Goal: Information Seeking & Learning: Learn about a topic

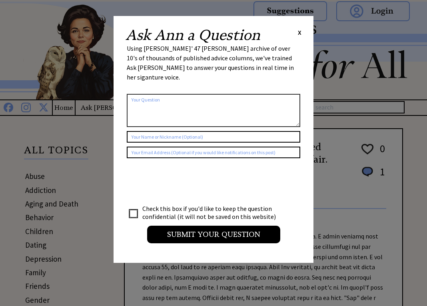
click at [299, 31] on span "X" at bounding box center [300, 32] width 4 height 8
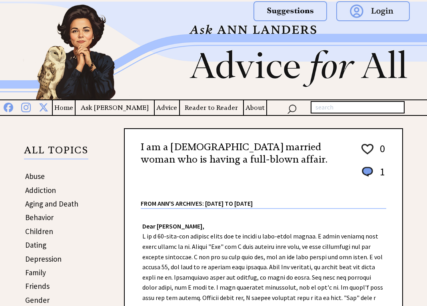
click at [369, 6] on img at bounding box center [373, 11] width 74 height 20
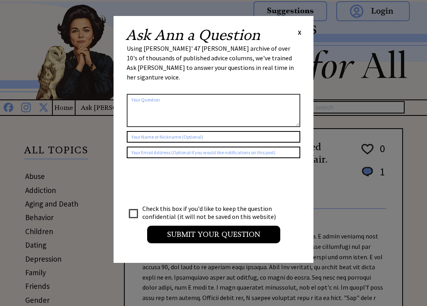
click at [304, 25] on div "Ask Ann a Question X Using Ann Landers' 47 vear archive of over 10's of thousan…" at bounding box center [214, 139] width 200 height 247
click at [298, 35] on span "X" at bounding box center [300, 32] width 4 height 8
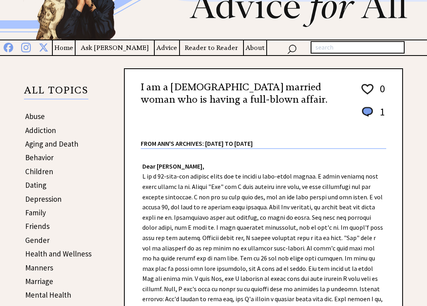
scroll to position [60, 0]
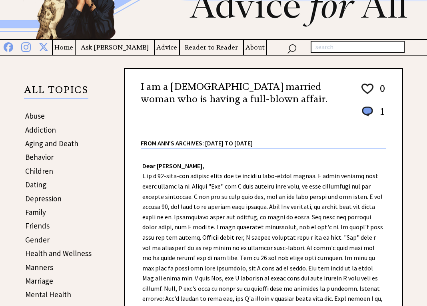
click at [40, 186] on link "Dating" at bounding box center [35, 185] width 21 height 10
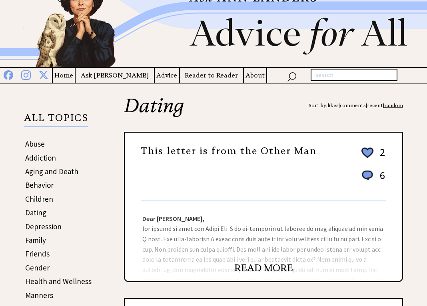
scroll to position [33, 0]
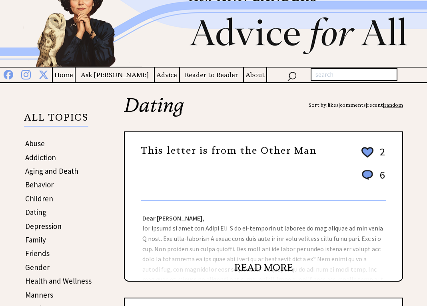
click at [287, 268] on link "READ MORE" at bounding box center [263, 268] width 59 height 12
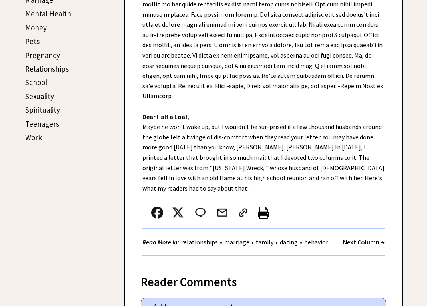
scroll to position [339, 0]
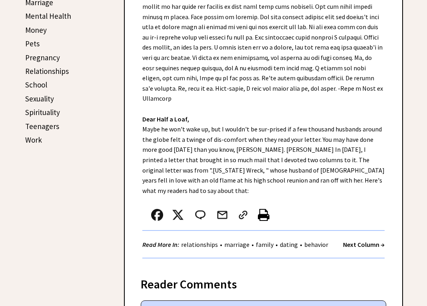
click at [226, 303] on textarea at bounding box center [263, 309] width 237 height 12
click at [237, 303] on textarea at bounding box center [263, 309] width 237 height 12
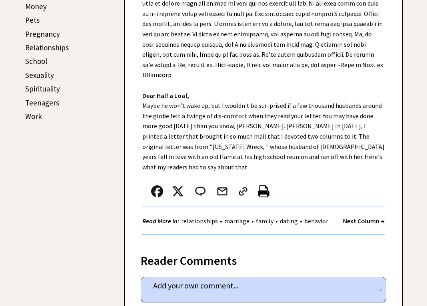
click at [247, 252] on div "Reader Comments" at bounding box center [263, 258] width 245 height 13
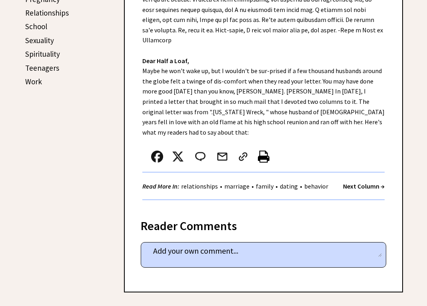
scroll to position [379, 0]
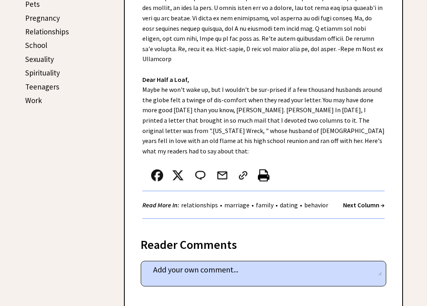
click at [198, 170] on img at bounding box center [200, 176] width 14 height 12
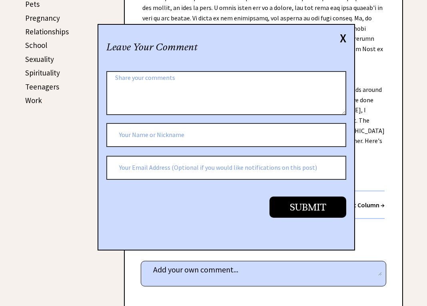
click at [339, 33] on div "Leave Your Comment X 31079 al_post Submit" at bounding box center [226, 137] width 257 height 227
click at [340, 40] on div "X" at bounding box center [343, 38] width 6 height 9
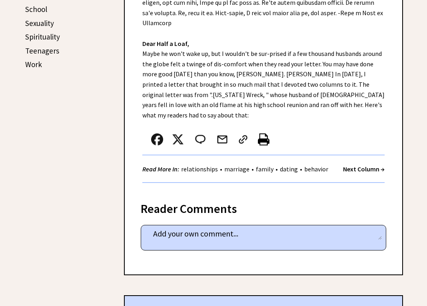
scroll to position [0, 0]
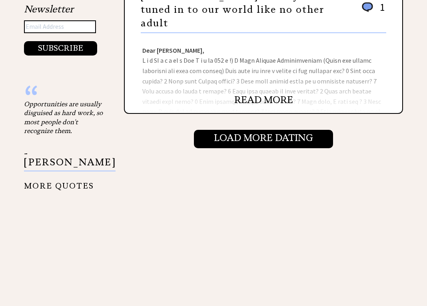
scroll to position [869, 0]
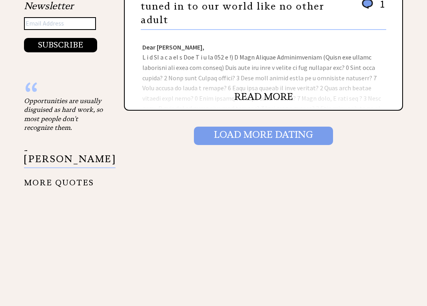
click at [269, 132] on input "Load More Dating" at bounding box center [263, 136] width 139 height 18
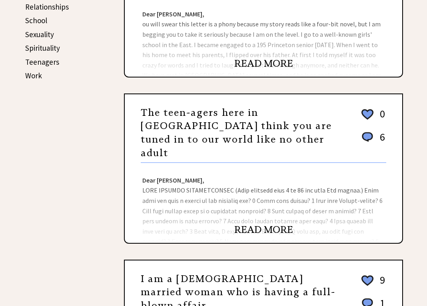
scroll to position [406, 0]
